Goal: Task Accomplishment & Management: Use online tool/utility

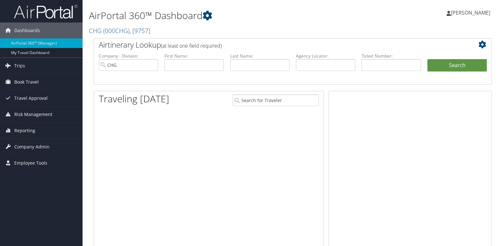
click at [21, 126] on span "Reporting" at bounding box center [24, 131] width 21 height 16
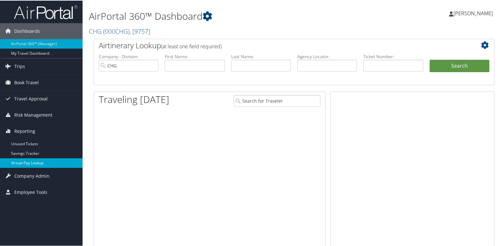
click at [30, 161] on link "Virtual Pay Lookup" at bounding box center [41, 163] width 83 height 10
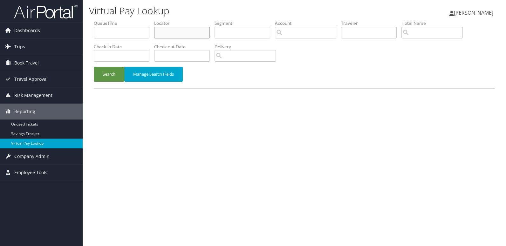
click at [192, 31] on input "text" at bounding box center [182, 33] width 56 height 12
paste input "QOMUOT"
type input "QOMUOT"
click at [101, 74] on button "Search" at bounding box center [109, 74] width 31 height 15
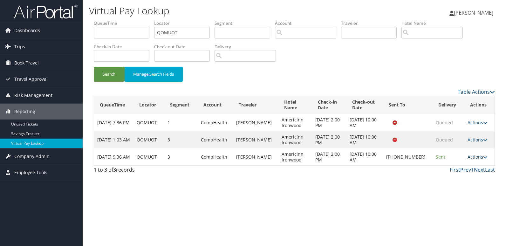
click at [480, 159] on link "Actions" at bounding box center [477, 157] width 20 height 6
click at [454, 179] on link "Logs" at bounding box center [456, 177] width 54 height 11
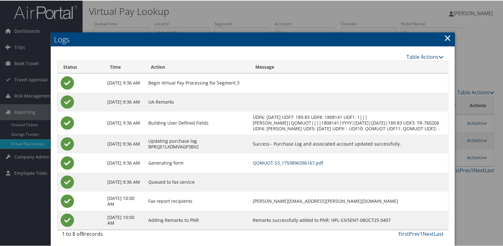
click at [307, 165] on link "QOMUOT-S3_1759896396167.pdf" at bounding box center [288, 162] width 71 height 6
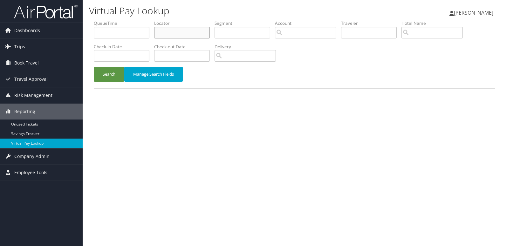
click at [165, 37] on input "text" at bounding box center [182, 33] width 56 height 12
paste input "NEYXDU"
type input "NEYXDU"
click at [116, 68] on button "Search" at bounding box center [109, 74] width 31 height 15
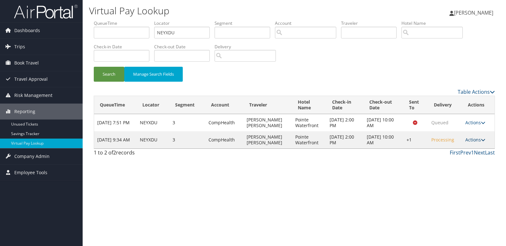
click at [481, 139] on icon at bounding box center [483, 140] width 4 height 4
click at [464, 164] on link "Logs" at bounding box center [457, 159] width 54 height 11
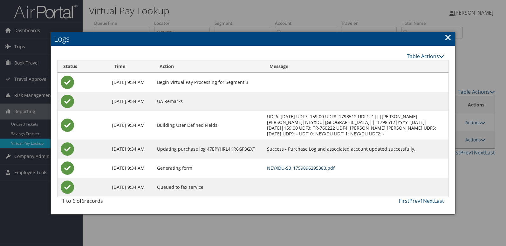
click at [335, 171] on link "NEYXDU-S3_1759896295380.pdf" at bounding box center [301, 168] width 68 height 6
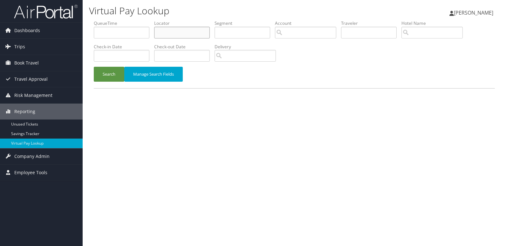
click at [193, 36] on input "text" at bounding box center [182, 33] width 56 height 12
paste input "WZAJCN"
type input "WZAJCN"
click at [117, 75] on button "Search" at bounding box center [109, 74] width 31 height 15
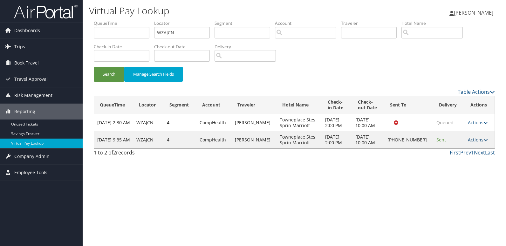
click at [474, 141] on link "Actions" at bounding box center [478, 140] width 20 height 6
click at [457, 155] on link "Logs" at bounding box center [456, 159] width 54 height 11
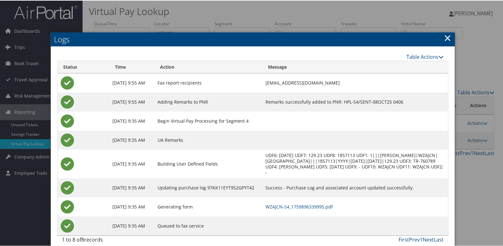
scroll to position [7, 0]
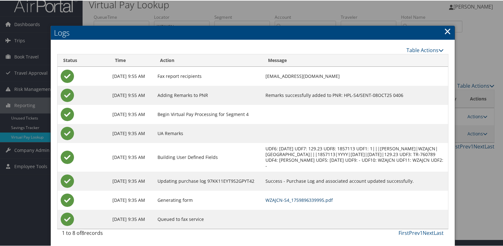
click at [333, 197] on link "WZAJCN-S4_1759896339995.pdf" at bounding box center [299, 199] width 67 height 6
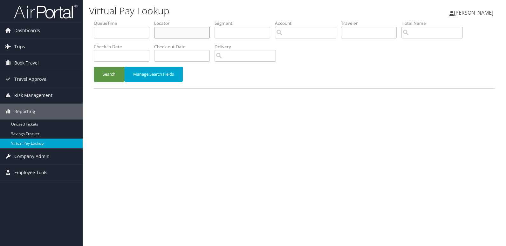
click at [192, 32] on input "text" at bounding box center [182, 33] width 56 height 12
paste input "WZTKQU"
type input "WZTKQU"
drag, startPoint x: 112, startPoint y: 78, endPoint x: 307, endPoint y: 58, distance: 195.7
click at [113, 78] on button "Search" at bounding box center [109, 74] width 31 height 15
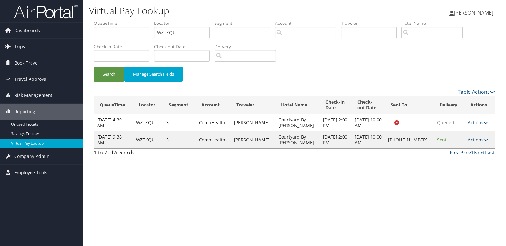
click at [472, 138] on link "Actions" at bounding box center [478, 140] width 20 height 6
click at [455, 156] on link "Logs" at bounding box center [456, 159] width 54 height 11
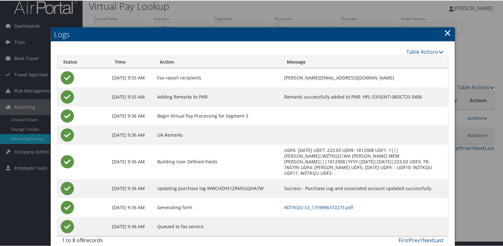
scroll to position [7, 0]
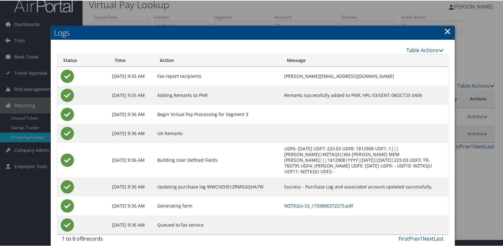
click at [341, 202] on link "WZTKQU-S3_1759896372273.pdf" at bounding box center [318, 205] width 69 height 6
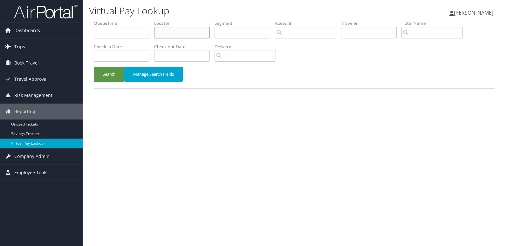
drag, startPoint x: 202, startPoint y: 32, endPoint x: 169, endPoint y: 44, distance: 35.2
click at [201, 32] on input "text" at bounding box center [182, 33] width 56 height 12
paste input "WSHAKH"
type input "WSHAKH"
click at [117, 80] on button "Search" at bounding box center [109, 74] width 31 height 15
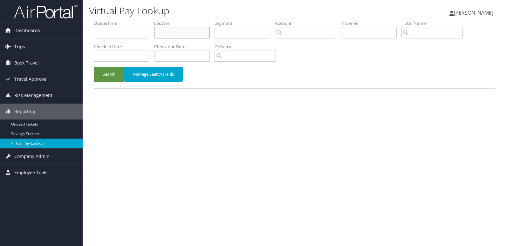
click at [162, 29] on input "text" at bounding box center [182, 33] width 56 height 12
paste input "MZWJRK"
type input "MZWJRK"
click at [106, 82] on div "Search Manage Search Fields" at bounding box center [294, 77] width 410 height 21
click at [112, 81] on button "Search" at bounding box center [109, 74] width 31 height 15
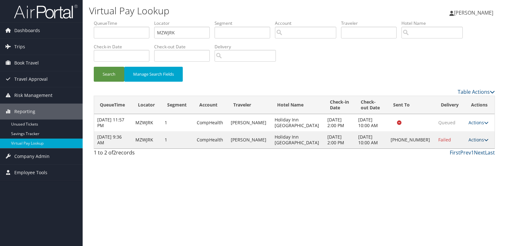
click at [478, 140] on link "Actions" at bounding box center [478, 140] width 20 height 6
click at [468, 159] on link "Logs" at bounding box center [456, 159] width 54 height 11
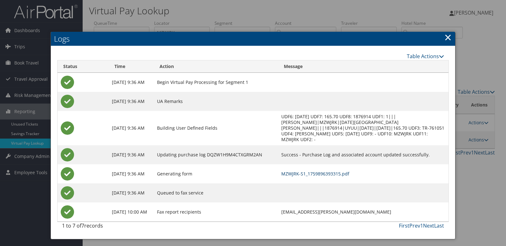
click at [349, 171] on link "MZWJRK-S1_1759896393315.pdf" at bounding box center [315, 174] width 68 height 6
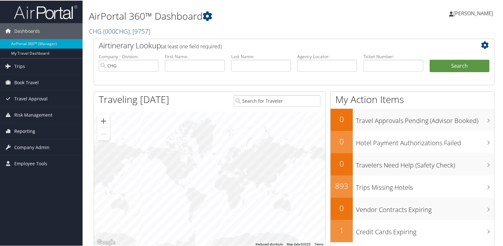
click at [39, 124] on link "Reporting" at bounding box center [41, 131] width 83 height 16
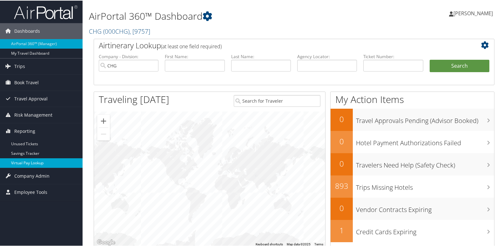
click at [33, 160] on link "Virtual Pay Lookup" at bounding box center [41, 163] width 83 height 10
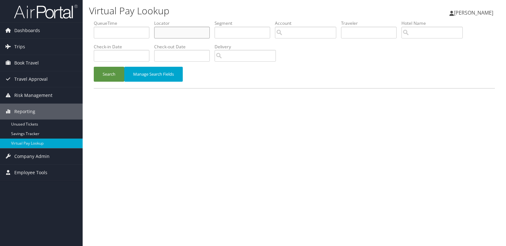
click at [193, 35] on input "text" at bounding box center [182, 33] width 56 height 12
paste input "QOMUOT"
type input "QOMUOT"
click at [103, 73] on button "Search" at bounding box center [109, 74] width 31 height 15
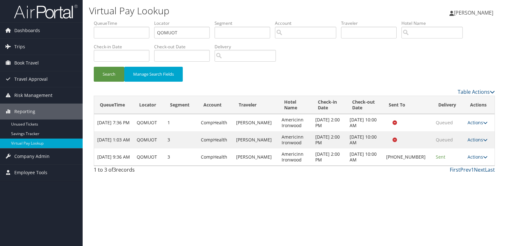
click at [473, 159] on link "Actions" at bounding box center [477, 157] width 20 height 6
click at [458, 174] on link "Logs" at bounding box center [456, 177] width 54 height 11
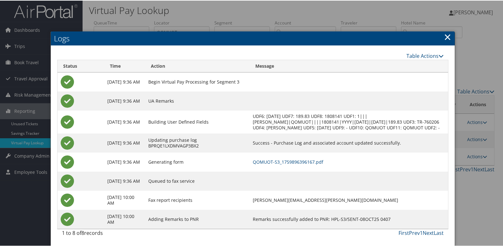
scroll to position [7, 0]
click at [284, 161] on link "QOMUOT-S3_1759896396167.pdf" at bounding box center [288, 161] width 71 height 6
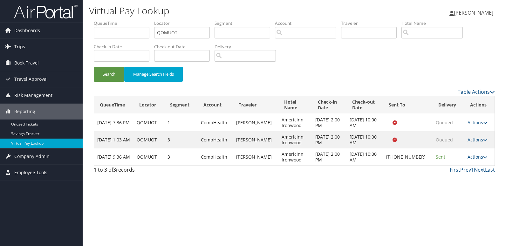
drag, startPoint x: 469, startPoint y: 158, endPoint x: 473, endPoint y: 165, distance: 8.4
click at [469, 158] on link "Actions" at bounding box center [477, 157] width 20 height 6
click at [459, 177] on link "Logs" at bounding box center [456, 177] width 54 height 11
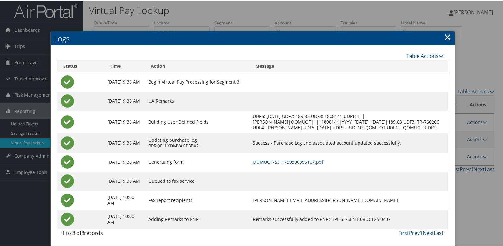
scroll to position [7, 0]
click at [323, 160] on link "QOMUOT-S3_1759896396167.pdf" at bounding box center [288, 161] width 71 height 6
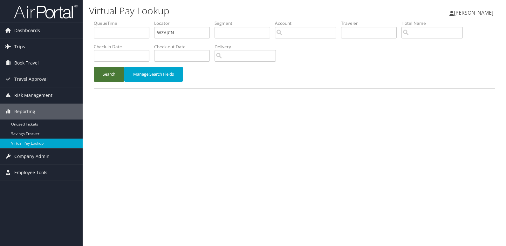
click at [101, 72] on button "Search" at bounding box center [109, 74] width 31 height 15
click at [95, 72] on button "Search" at bounding box center [109, 74] width 31 height 15
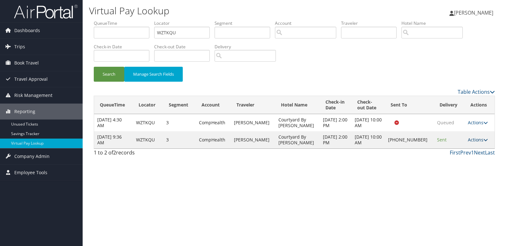
click at [473, 141] on link "Actions" at bounding box center [478, 140] width 20 height 6
click at [465, 149] on link "Resend" at bounding box center [456, 149] width 54 height 11
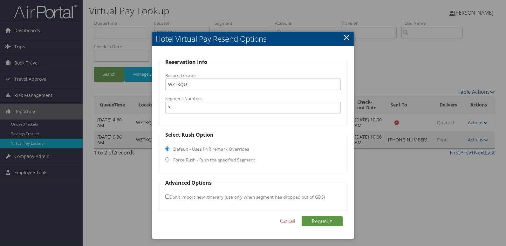
click at [198, 161] on label "Force Rush - Rush the specified Segment" at bounding box center [214, 160] width 82 height 6
click at [169, 161] on input "Force Rush - Rush the specified Segment" at bounding box center [167, 159] width 4 height 4
radio input "true"
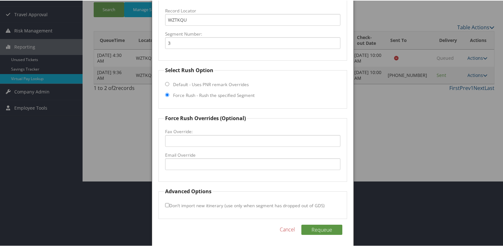
scroll to position [66, 0]
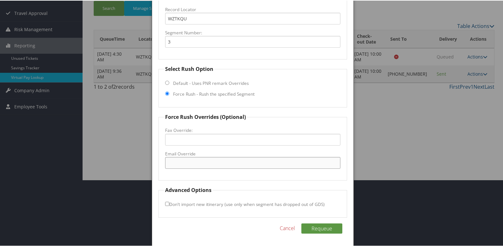
click at [199, 162] on input "Email Override" at bounding box center [253, 162] width 176 height 12
type input "[EMAIL_ADDRESS][DOMAIN_NAME]"
click at [322, 224] on button "Requeue" at bounding box center [322, 228] width 41 height 10
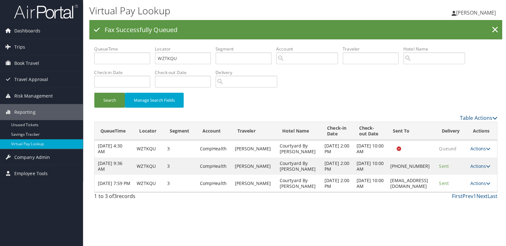
scroll to position [0, 0]
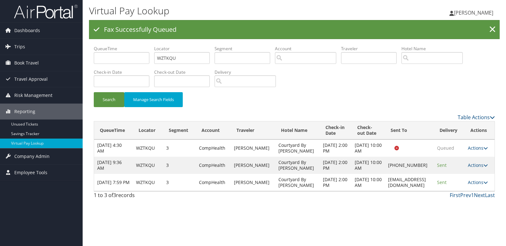
drag, startPoint x: 370, startPoint y: 131, endPoint x: 397, endPoint y: 135, distance: 28.0
click at [397, 135] on th "Sent To" at bounding box center [409, 130] width 49 height 18
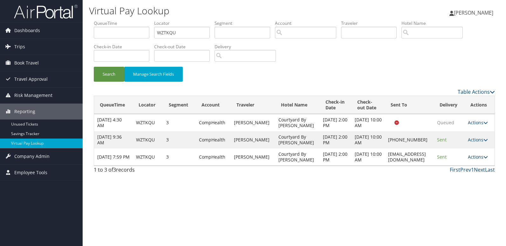
click at [478, 160] on link "Actions" at bounding box center [478, 157] width 20 height 6
click at [473, 187] on link "Logs" at bounding box center [468, 191] width 40 height 11
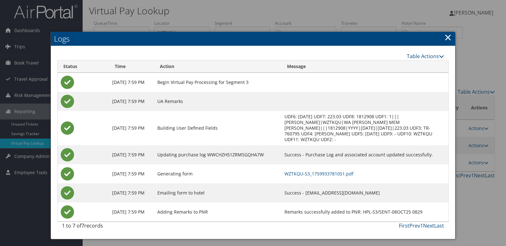
copy td "[EMAIL_ADDRESS][DOMAIN_NAME]"
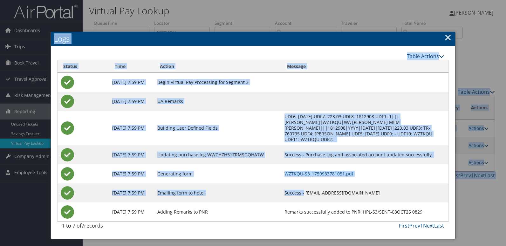
drag, startPoint x: 313, startPoint y: 188, endPoint x: -71, endPoint y: 83, distance: 398.2
click at [0, 83] on html "Menu Dashboards ► AirPortal 360™ (Manager) My Travel Dashboard Trips ► Airtiner…" at bounding box center [253, 123] width 506 height 246
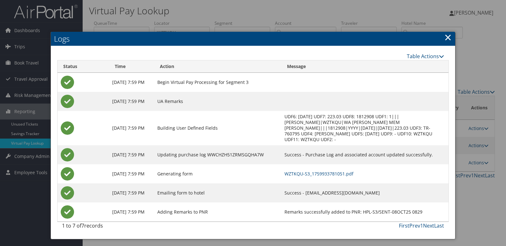
click at [412, 183] on td "Success - [EMAIL_ADDRESS][DOMAIN_NAME]" at bounding box center [364, 192] width 167 height 19
click at [324, 171] on link "WZTKQU-S3_1759933781051.pdf" at bounding box center [318, 174] width 69 height 6
